Goal: Task Accomplishment & Management: Use online tool/utility

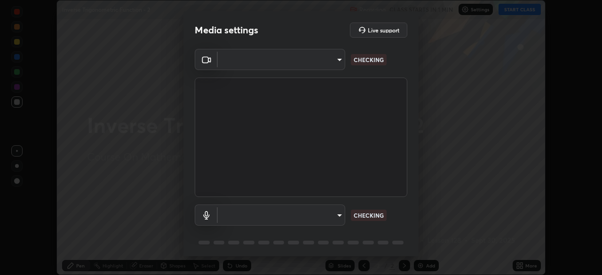
scroll to position [275, 602]
type input "5b0ce39d11be3a435715daab6ad7fa25508616855f5d18a60cdf0faa8df0ce2b"
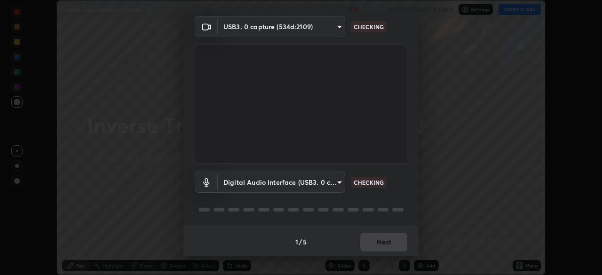
scroll to position [33, 0]
click at [305, 180] on body "Erase all Inverse Trigonometric Function - 2 Recording CLASS STARTS IN 1 MIN Se…" at bounding box center [301, 137] width 602 height 275
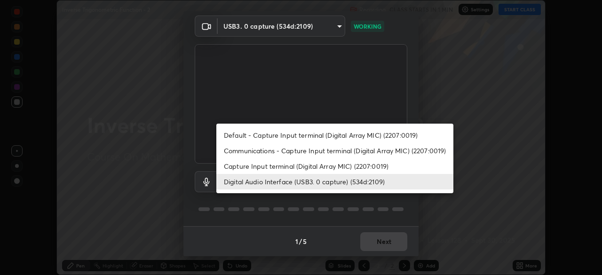
click at [308, 165] on li "Capture Input terminal (Digital Array MIC) (2207:0019)" at bounding box center [334, 167] width 237 height 16
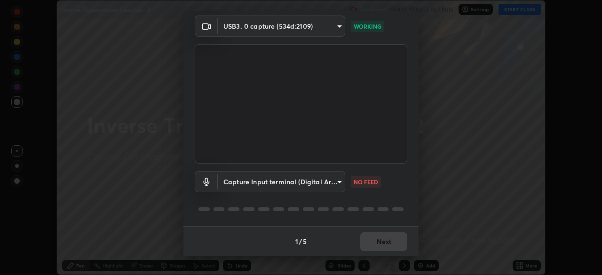
click at [309, 184] on body "Erase all Inverse Trigonometric Function - 2 Recording CLASS STARTS IN 1 MIN Se…" at bounding box center [301, 137] width 602 height 275
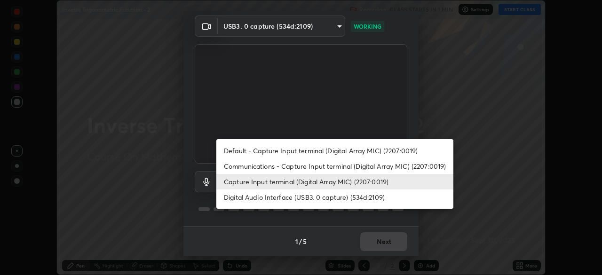
click at [305, 196] on li "Digital Audio Interface (USB3. 0 capture) (534d:2109)" at bounding box center [334, 198] width 237 height 16
type input "a1042adff76ea4b5505a52ff3a0232de4086f7e529f4609d60403d5288817579"
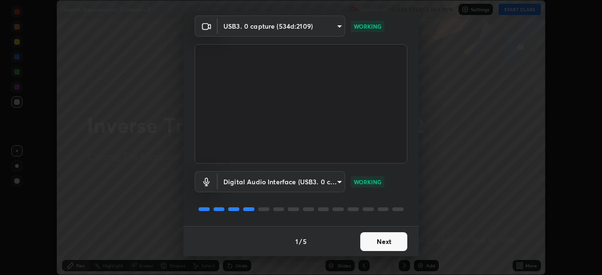
click at [388, 242] on button "Next" at bounding box center [383, 241] width 47 height 19
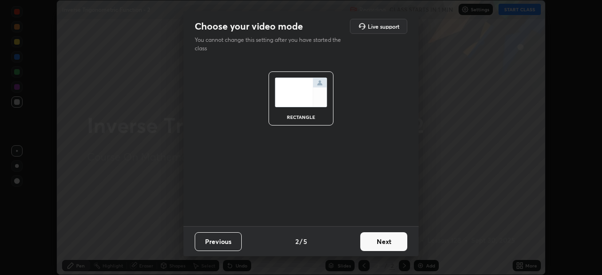
scroll to position [0, 0]
click at [388, 244] on button "Next" at bounding box center [383, 241] width 47 height 19
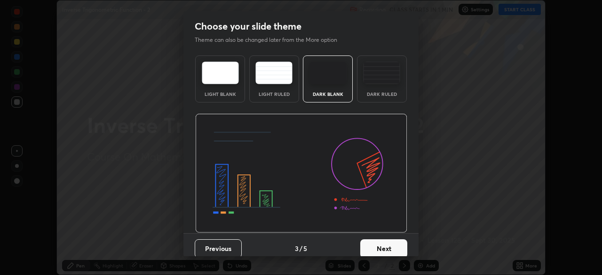
click at [391, 243] on button "Next" at bounding box center [383, 248] width 47 height 19
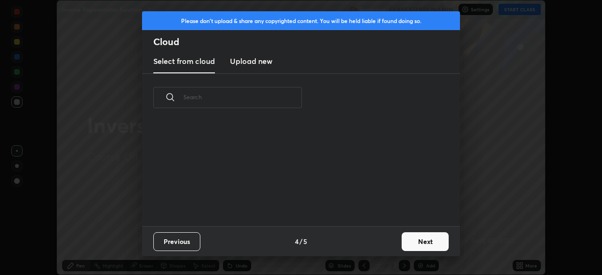
click at [418, 241] on button "Next" at bounding box center [425, 241] width 47 height 19
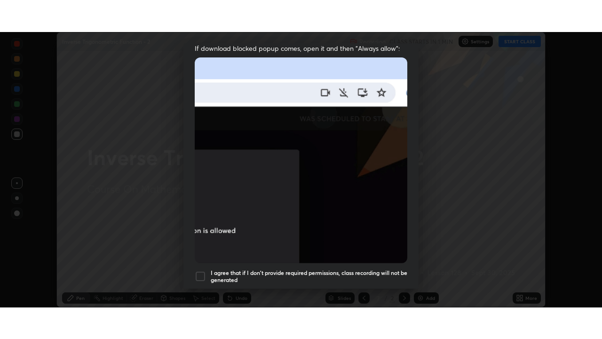
scroll to position [225, 0]
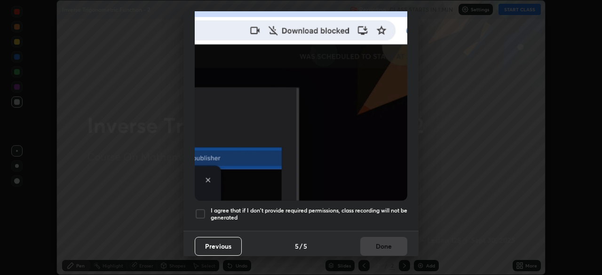
click at [364, 207] on h5 "I agree that if I don't provide required permissions, class recording will not …" at bounding box center [309, 214] width 197 height 15
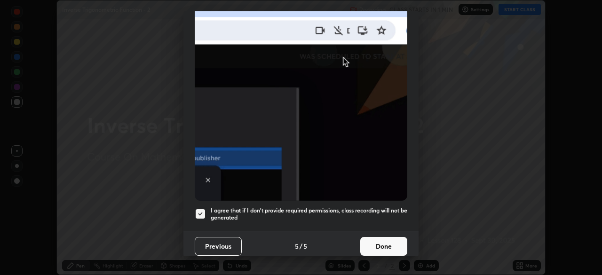
click at [394, 237] on button "Done" at bounding box center [383, 246] width 47 height 19
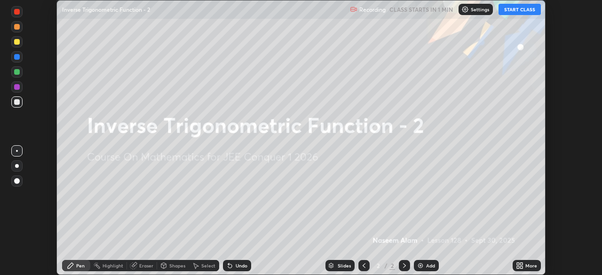
click at [519, 265] on icon at bounding box center [520, 266] width 8 height 8
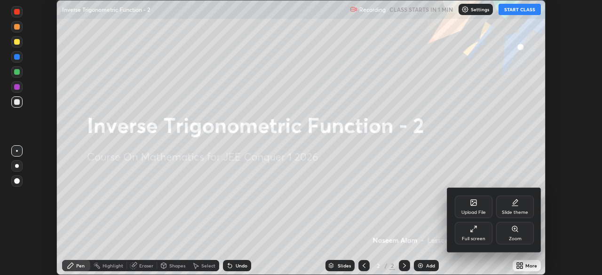
click at [476, 240] on div "Full screen" at bounding box center [474, 239] width 24 height 5
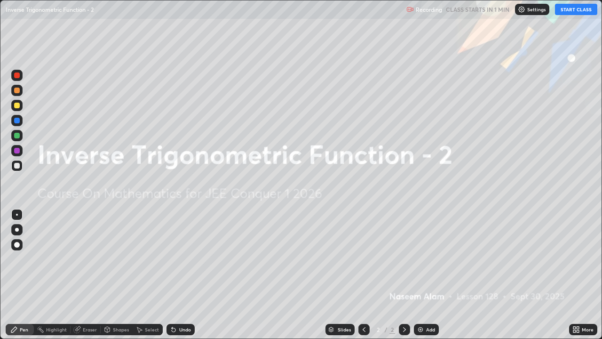
scroll to position [339, 602]
click at [573, 9] on button "START CLASS" at bounding box center [576, 9] width 42 height 11
click at [427, 275] on div "Add" at bounding box center [430, 329] width 9 height 5
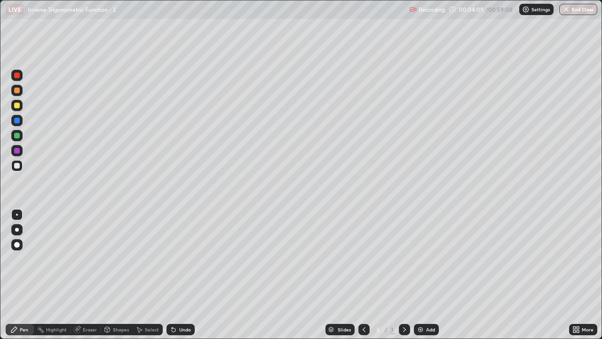
click at [148, 275] on div "Select" at bounding box center [152, 329] width 14 height 5
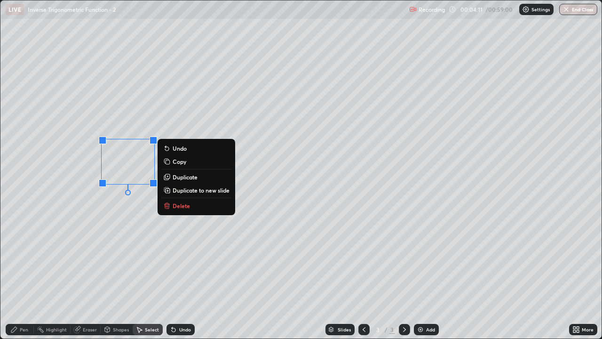
click at [184, 207] on p "Delete" at bounding box center [181, 206] width 17 height 8
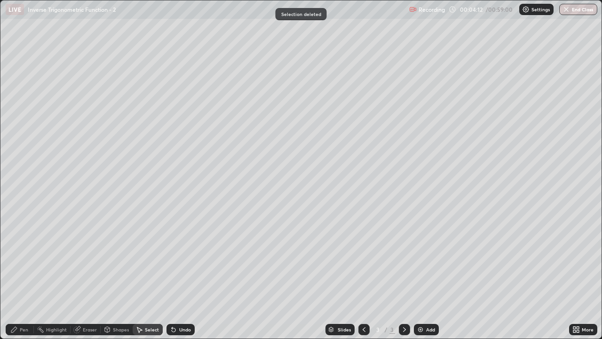
click at [23, 275] on div "Pen" at bounding box center [24, 329] width 8 height 5
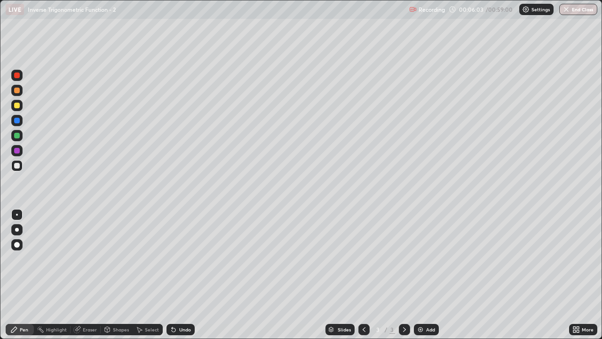
click at [177, 275] on div "Undo" at bounding box center [181, 329] width 28 height 11
click at [180, 275] on div "Undo" at bounding box center [185, 329] width 12 height 5
click at [183, 275] on div "Undo" at bounding box center [185, 329] width 12 height 5
click at [182, 275] on div "Undo" at bounding box center [185, 329] width 12 height 5
click at [179, 275] on div "Undo" at bounding box center [185, 329] width 12 height 5
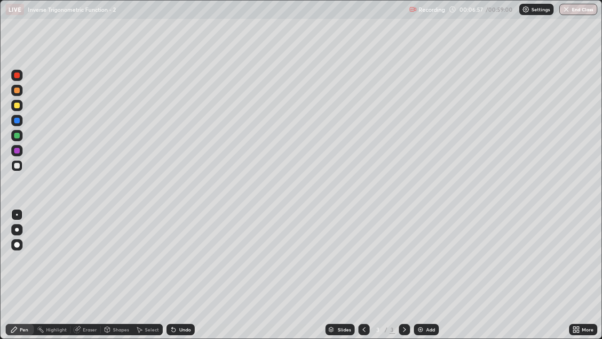
click at [83, 275] on div "Eraser" at bounding box center [90, 329] width 14 height 5
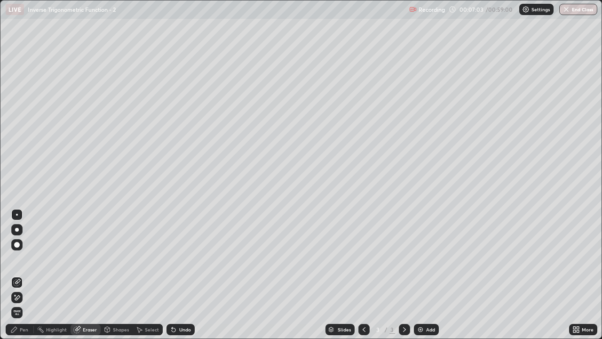
click at [14, 275] on div "Pen" at bounding box center [20, 329] width 28 height 11
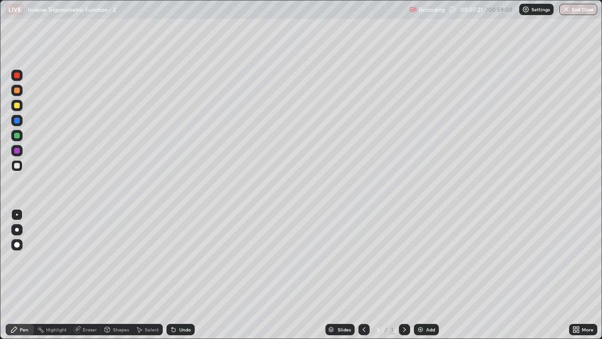
click at [77, 275] on icon at bounding box center [77, 329] width 6 height 6
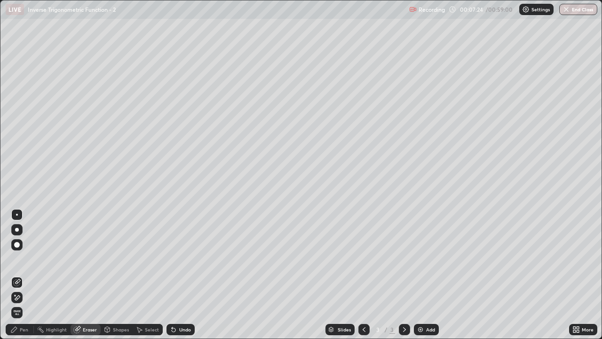
click at [11, 275] on div "Pen" at bounding box center [20, 329] width 28 height 11
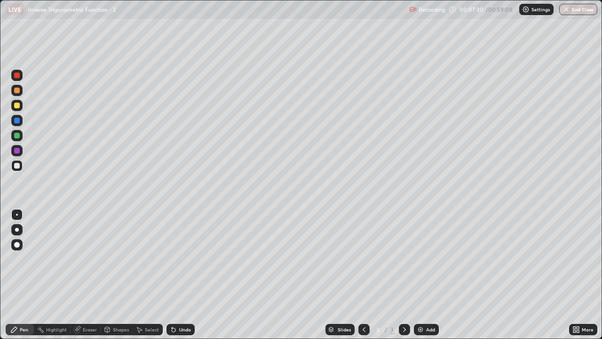
click at [84, 275] on div "Eraser" at bounding box center [90, 329] width 14 height 5
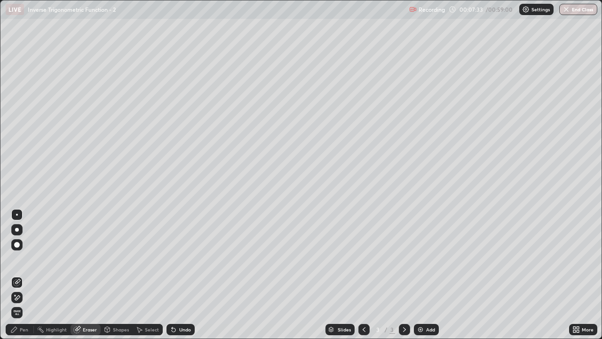
click at [13, 275] on icon at bounding box center [14, 329] width 6 height 6
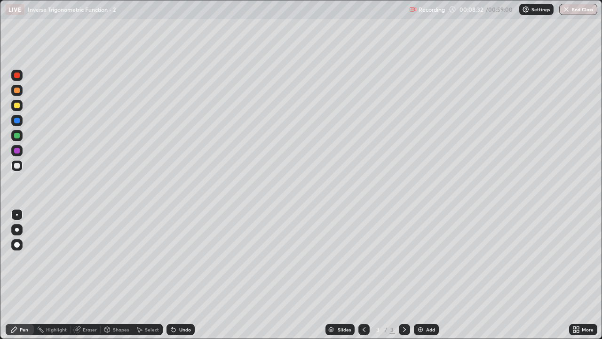
click at [18, 104] on div at bounding box center [17, 106] width 6 height 6
click at [19, 167] on div at bounding box center [17, 166] width 6 height 6
click at [17, 106] on div at bounding box center [17, 106] width 6 height 6
click at [17, 166] on div at bounding box center [17, 166] width 6 height 6
click at [80, 275] on div "Eraser" at bounding box center [86, 329] width 30 height 11
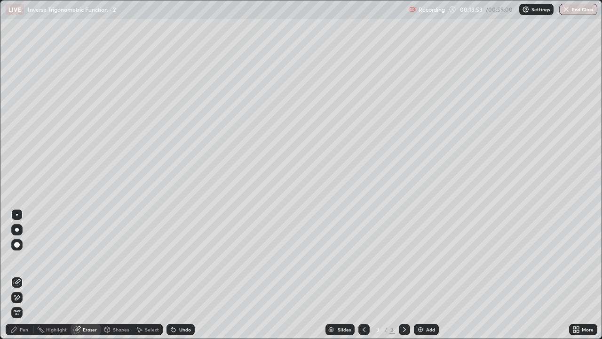
click at [177, 275] on div "Undo" at bounding box center [181, 329] width 28 height 11
click at [179, 275] on div "Undo" at bounding box center [185, 329] width 12 height 5
click at [24, 275] on div "Pen" at bounding box center [24, 329] width 8 height 5
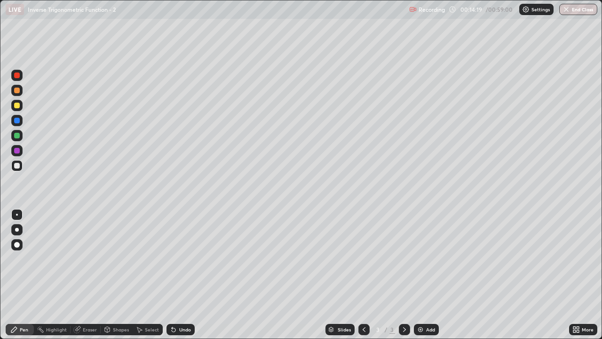
click at [19, 136] on div at bounding box center [17, 136] width 6 height 6
click at [16, 165] on div at bounding box center [17, 166] width 6 height 6
click at [183, 275] on div "Undo" at bounding box center [185, 329] width 12 height 5
click at [186, 275] on div "Undo" at bounding box center [185, 329] width 12 height 5
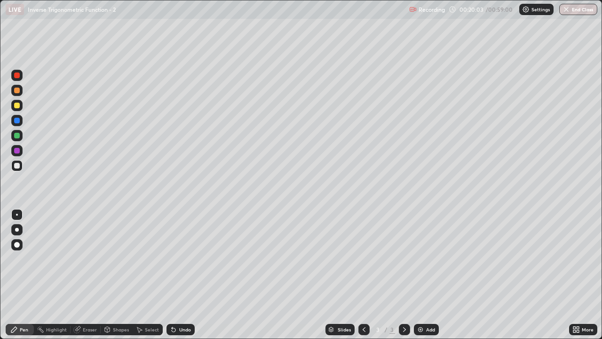
click at [15, 185] on div "Erase all" at bounding box center [17, 169] width 23 height 301
click at [19, 136] on div at bounding box center [17, 136] width 6 height 6
click at [20, 209] on div at bounding box center [16, 214] width 11 height 11
click at [23, 207] on div at bounding box center [16, 214] width 15 height 15
click at [23, 208] on div at bounding box center [16, 214] width 15 height 15
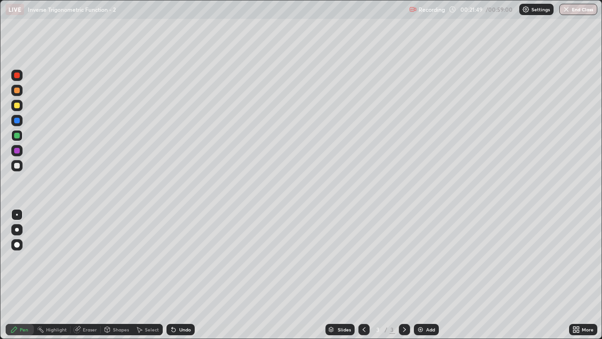
click at [17, 120] on div at bounding box center [17, 121] width 6 height 6
click at [20, 105] on div at bounding box center [16, 105] width 11 height 11
click at [18, 152] on div at bounding box center [17, 151] width 6 height 6
click at [18, 89] on div at bounding box center [17, 91] width 6 height 6
click at [17, 167] on div at bounding box center [17, 166] width 6 height 6
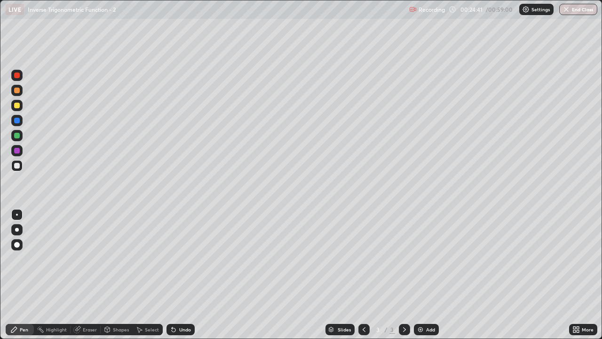
click at [424, 275] on div "Add" at bounding box center [426, 329] width 25 height 11
click at [145, 275] on div "Select" at bounding box center [152, 329] width 14 height 5
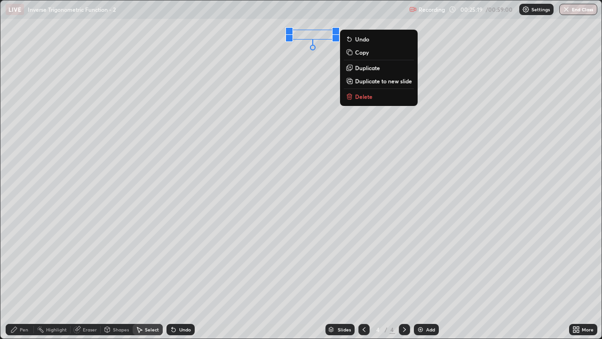
click at [275, 72] on div "0 ° Undo Copy Duplicate Duplicate to new slide Delete" at bounding box center [300, 169] width 601 height 338
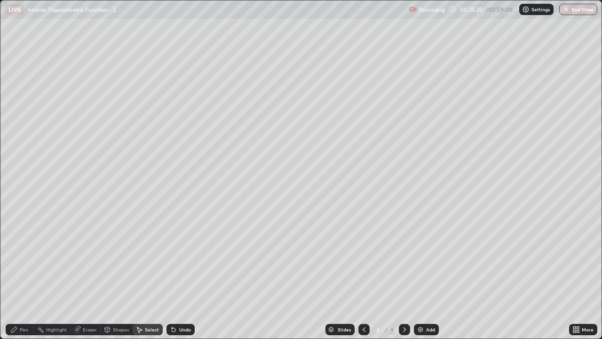
click at [81, 275] on div "Eraser" at bounding box center [86, 329] width 30 height 11
click at [21, 275] on div "Pen" at bounding box center [24, 329] width 8 height 5
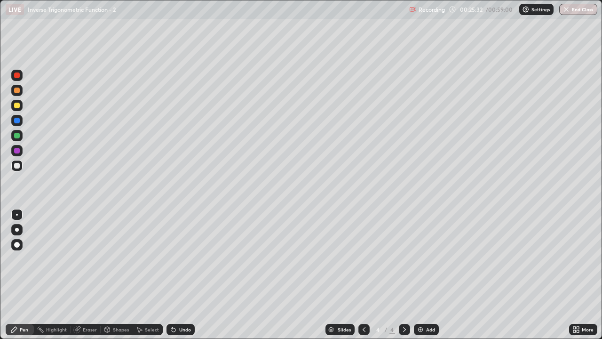
click at [181, 275] on div "Undo" at bounding box center [181, 329] width 28 height 11
click at [182, 275] on div "Undo" at bounding box center [185, 329] width 12 height 5
click at [177, 275] on div "Undo" at bounding box center [181, 329] width 28 height 11
click at [122, 275] on div "Shapes" at bounding box center [121, 329] width 16 height 5
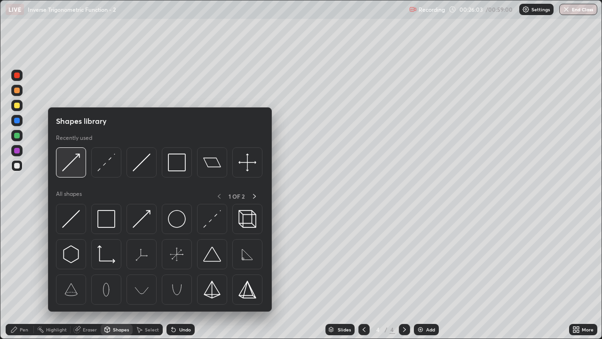
click at [71, 166] on img at bounding box center [71, 162] width 18 height 18
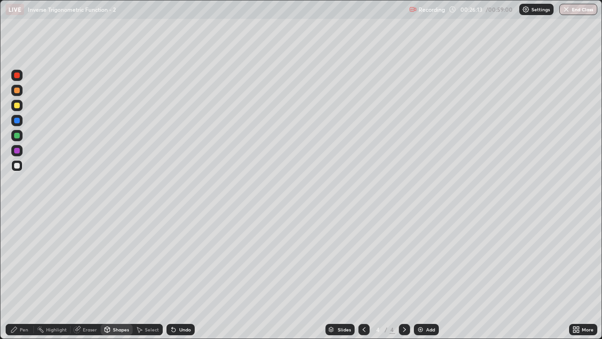
click at [19, 275] on div "Pen" at bounding box center [20, 329] width 28 height 11
click at [180, 275] on div "Undo" at bounding box center [185, 329] width 12 height 5
click at [177, 275] on div "Undo" at bounding box center [181, 329] width 28 height 11
click at [181, 275] on div "Undo" at bounding box center [185, 329] width 12 height 5
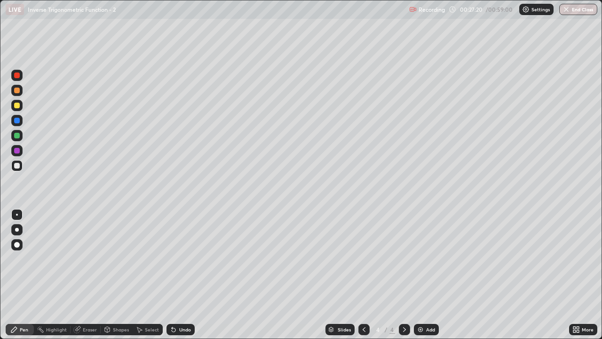
click at [181, 275] on div "Undo" at bounding box center [185, 329] width 12 height 5
click at [80, 275] on icon at bounding box center [77, 330] width 8 height 8
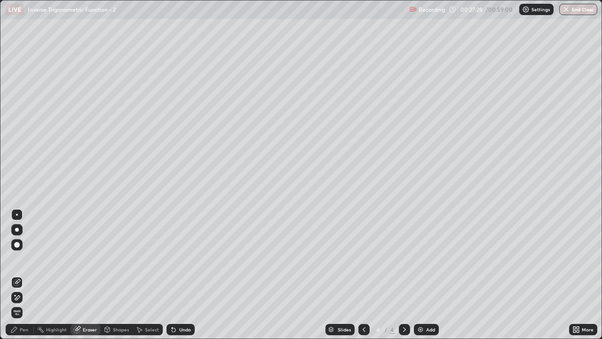
click at [21, 275] on div "Pen" at bounding box center [24, 329] width 8 height 5
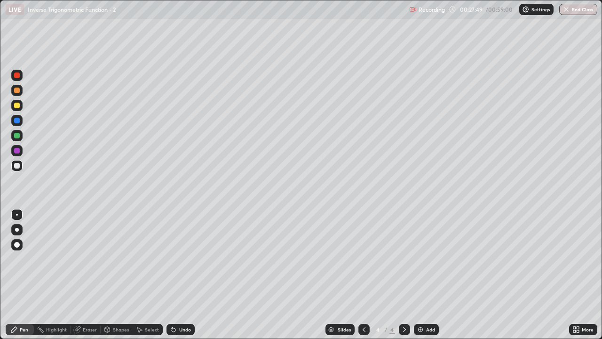
click at [180, 275] on div "Undo" at bounding box center [185, 329] width 12 height 5
click at [18, 105] on div at bounding box center [17, 106] width 6 height 6
click at [17, 165] on div at bounding box center [17, 166] width 6 height 6
click at [17, 121] on div at bounding box center [17, 121] width 6 height 6
click at [15, 165] on div at bounding box center [17, 166] width 6 height 6
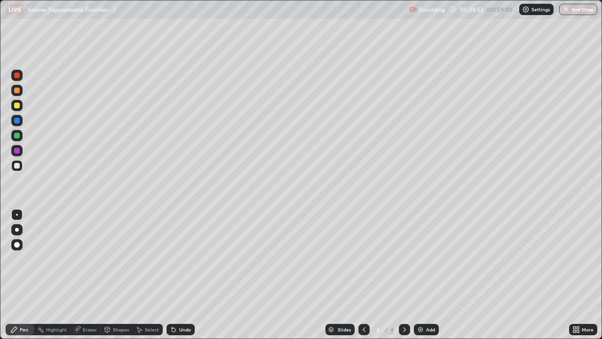
click at [428, 275] on div "Add" at bounding box center [430, 329] width 9 height 5
click at [115, 275] on div "Shapes" at bounding box center [121, 329] width 16 height 5
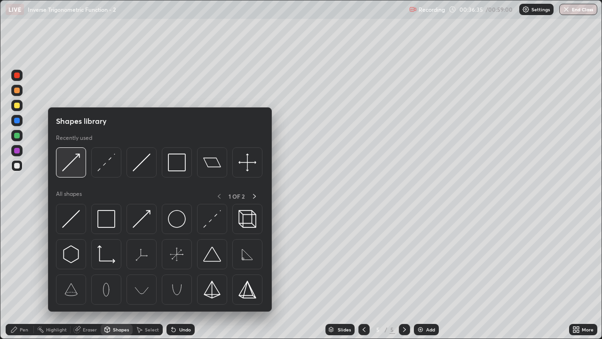
click at [72, 165] on img at bounding box center [71, 162] width 18 height 18
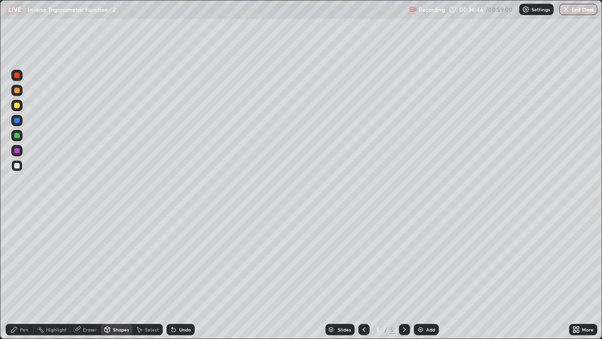
click at [16, 275] on icon at bounding box center [14, 330] width 8 height 8
click at [181, 275] on div "Undo" at bounding box center [185, 329] width 12 height 5
click at [172, 275] on icon at bounding box center [172, 327] width 1 height 1
click at [179, 275] on div "Undo" at bounding box center [185, 329] width 12 height 5
click at [15, 105] on div at bounding box center [17, 106] width 6 height 6
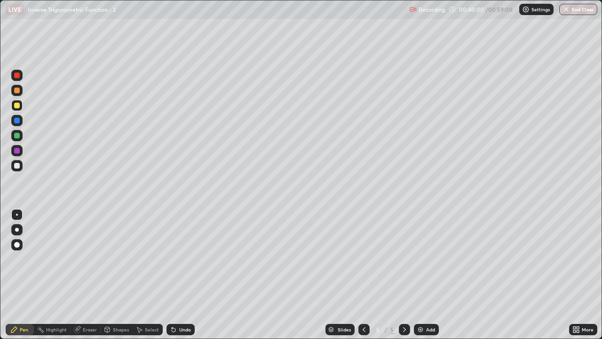
click at [16, 166] on div at bounding box center [17, 166] width 6 height 6
click at [16, 107] on div at bounding box center [17, 106] width 6 height 6
click at [17, 166] on div at bounding box center [17, 166] width 6 height 6
click at [18, 104] on div at bounding box center [17, 106] width 6 height 6
click at [18, 166] on div at bounding box center [17, 166] width 6 height 6
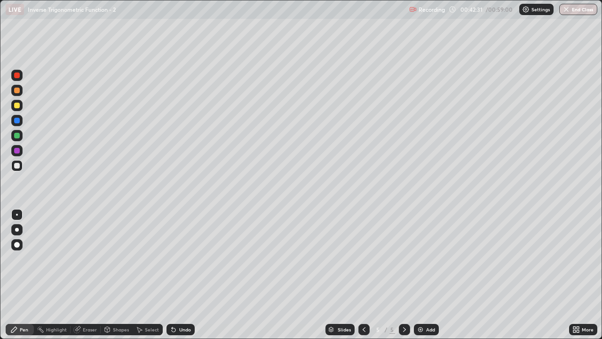
click at [17, 119] on div at bounding box center [17, 121] width 6 height 6
click at [17, 165] on div at bounding box center [17, 166] width 6 height 6
click at [17, 89] on div at bounding box center [17, 91] width 6 height 6
click at [181, 275] on div "Undo" at bounding box center [185, 329] width 12 height 5
click at [180, 275] on div "Undo" at bounding box center [185, 329] width 12 height 5
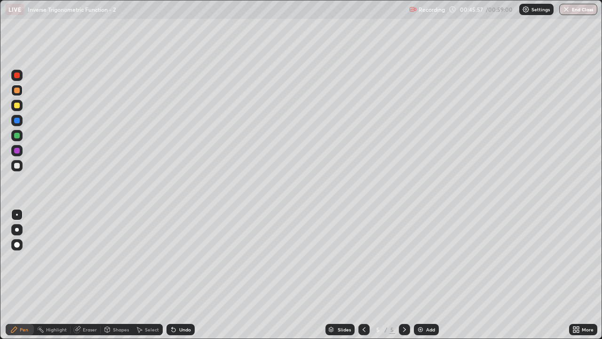
click at [19, 165] on div at bounding box center [17, 166] width 6 height 6
click at [422, 275] on img at bounding box center [421, 330] width 8 height 8
click at [179, 275] on div "Undo" at bounding box center [185, 329] width 12 height 5
click at [181, 275] on div "Undo" at bounding box center [185, 329] width 12 height 5
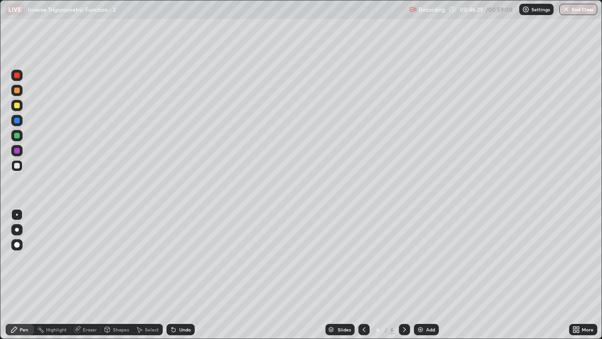
click at [182, 275] on div "Undo" at bounding box center [185, 329] width 12 height 5
click at [115, 275] on div "Shapes" at bounding box center [121, 329] width 16 height 5
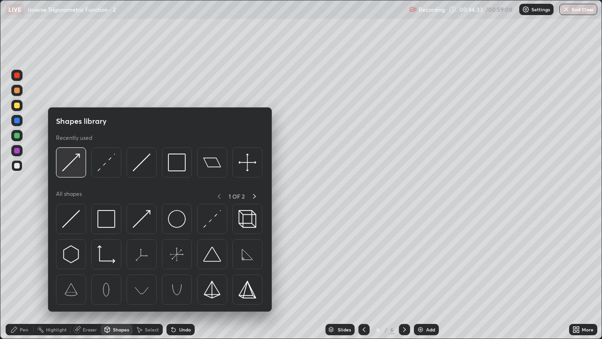
click at [71, 166] on img at bounding box center [71, 162] width 18 height 18
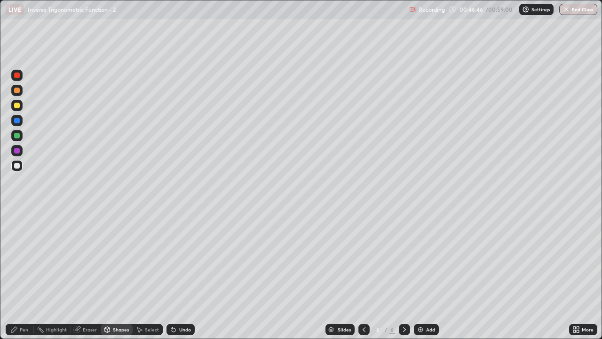
click at [17, 275] on icon at bounding box center [14, 329] width 6 height 6
click at [20, 275] on div "Pen" at bounding box center [24, 329] width 8 height 5
click at [17, 105] on div at bounding box center [17, 106] width 6 height 6
click at [179, 275] on div "Undo" at bounding box center [185, 329] width 12 height 5
click at [80, 275] on icon at bounding box center [77, 330] width 8 height 8
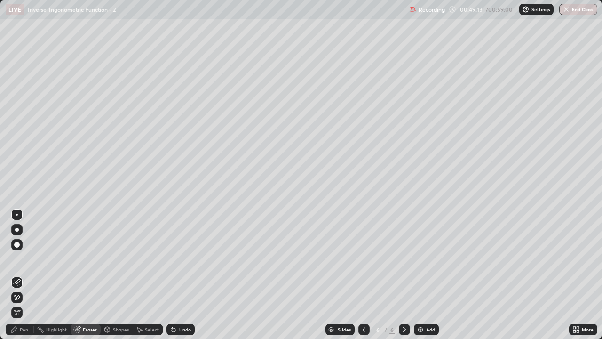
click at [16, 275] on icon at bounding box center [14, 330] width 8 height 8
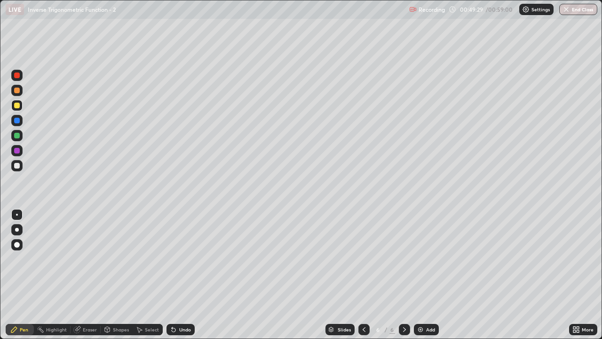
click at [144, 275] on div "Select" at bounding box center [148, 329] width 30 height 11
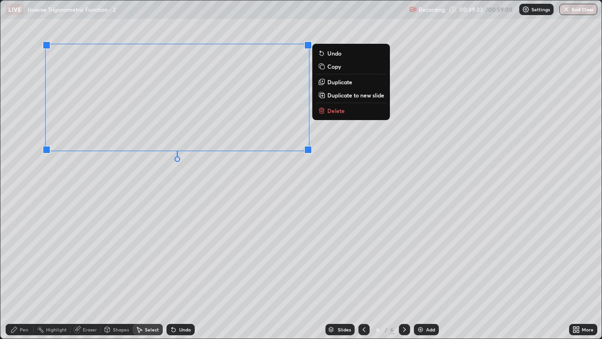
click at [145, 186] on div "0 ° Undo Copy Duplicate Duplicate to new slide Delete" at bounding box center [300, 169] width 601 height 338
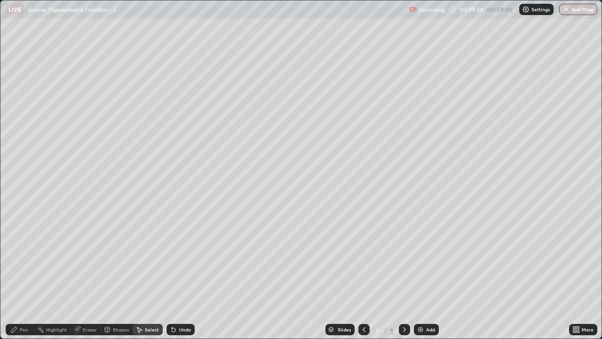
click at [20, 275] on div "Pen" at bounding box center [20, 329] width 28 height 11
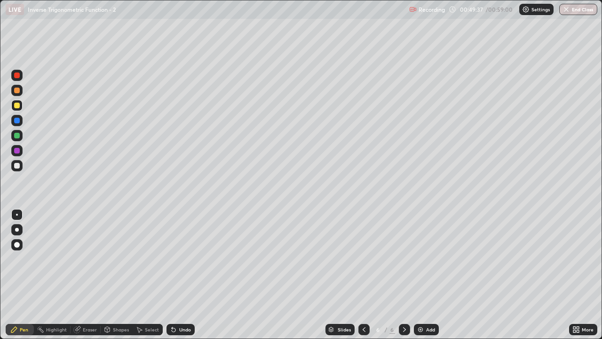
click at [16, 165] on div at bounding box center [17, 166] width 6 height 6
click at [119, 275] on div "Shapes" at bounding box center [121, 329] width 16 height 5
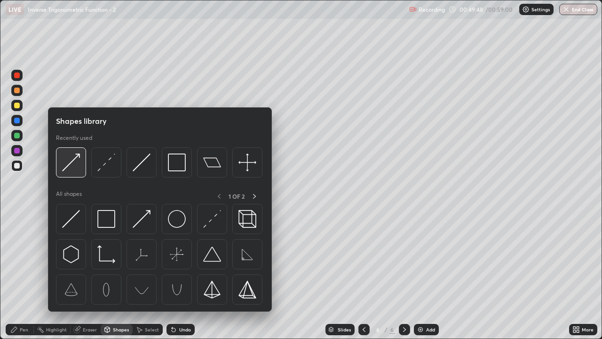
click at [75, 164] on img at bounding box center [71, 162] width 18 height 18
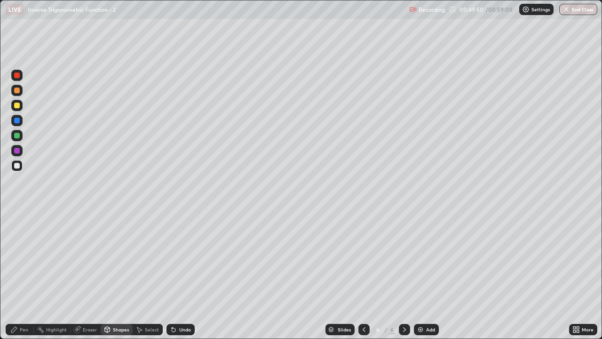
click at [17, 275] on icon at bounding box center [14, 330] width 8 height 8
click at [117, 275] on div "Shapes" at bounding box center [121, 329] width 16 height 5
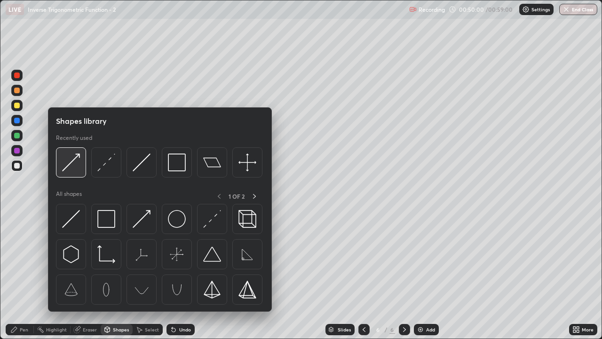
click at [73, 167] on img at bounding box center [71, 162] width 18 height 18
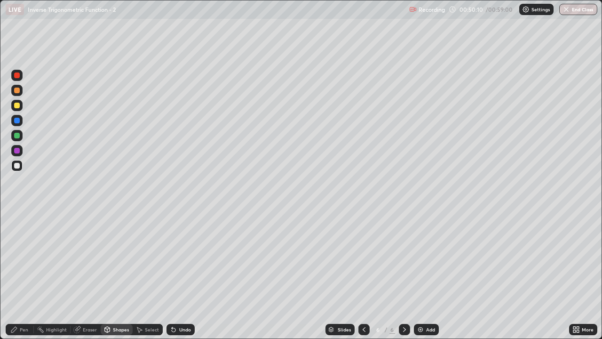
click at [19, 275] on div "Pen" at bounding box center [20, 329] width 28 height 11
click at [180, 275] on div "Undo" at bounding box center [185, 329] width 12 height 5
click at [16, 104] on div at bounding box center [17, 106] width 6 height 6
click at [182, 275] on div "Undo" at bounding box center [185, 329] width 12 height 5
click at [84, 275] on div "Eraser" at bounding box center [90, 329] width 14 height 5
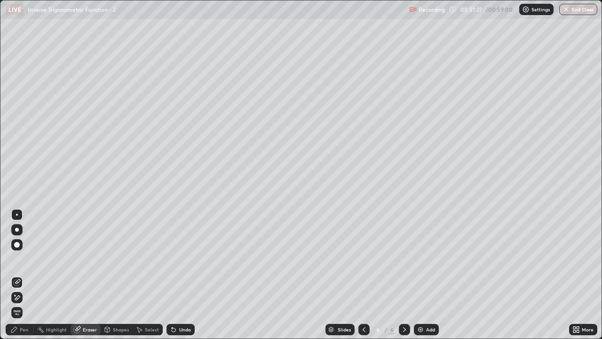
click at [16, 275] on icon at bounding box center [14, 330] width 8 height 8
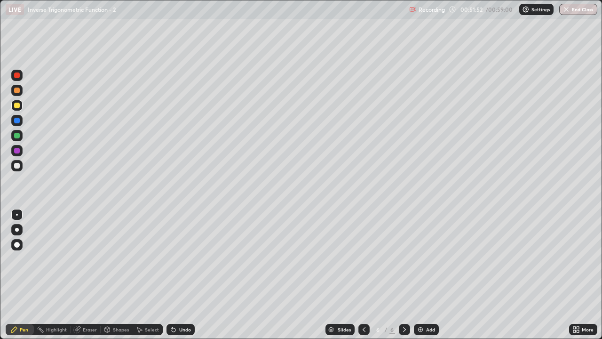
click at [19, 167] on div at bounding box center [17, 166] width 6 height 6
click at [115, 275] on div "Shapes" at bounding box center [117, 329] width 32 height 11
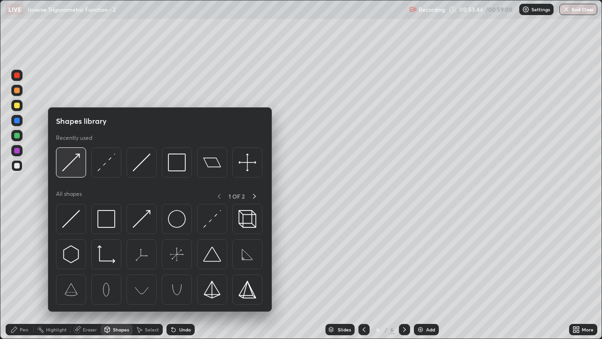
click at [71, 160] on img at bounding box center [71, 162] width 18 height 18
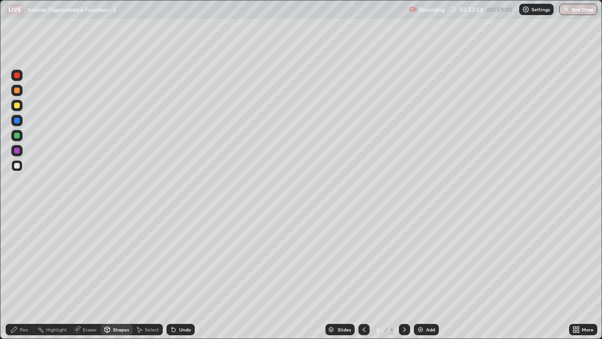
click at [24, 275] on div "Pen" at bounding box center [24, 329] width 8 height 5
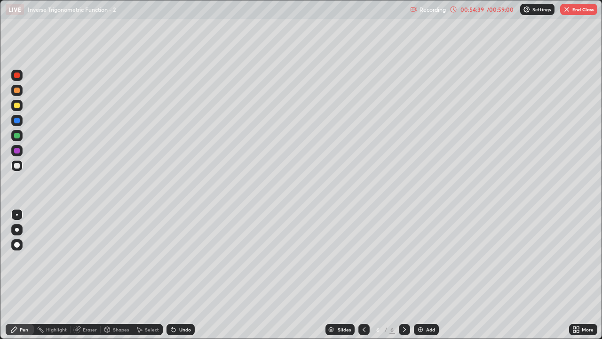
click at [179, 275] on div "Undo" at bounding box center [181, 329] width 28 height 11
click at [427, 275] on div "Add" at bounding box center [426, 329] width 25 height 11
click at [181, 275] on div "Undo" at bounding box center [185, 329] width 12 height 5
click at [183, 275] on div "Undo" at bounding box center [185, 329] width 12 height 5
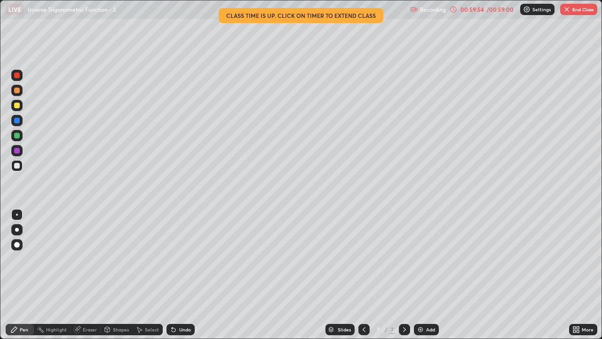
click at [571, 11] on button "End Class" at bounding box center [578, 9] width 37 height 11
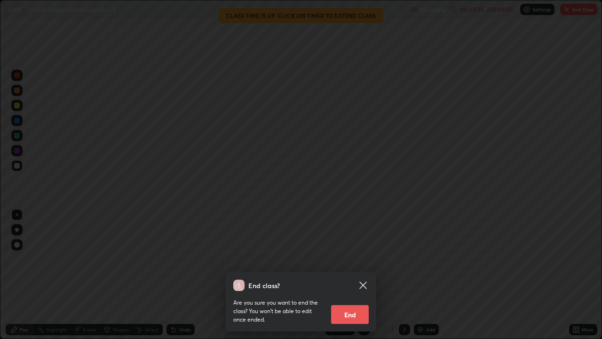
click at [345, 275] on button "End" at bounding box center [350, 314] width 38 height 19
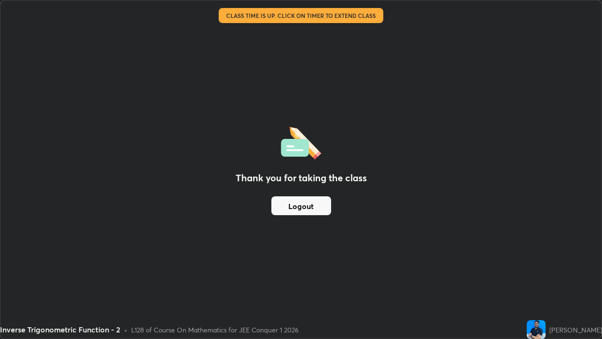
click at [298, 205] on button "Logout" at bounding box center [301, 205] width 60 height 19
